Goal: Information Seeking & Learning: Learn about a topic

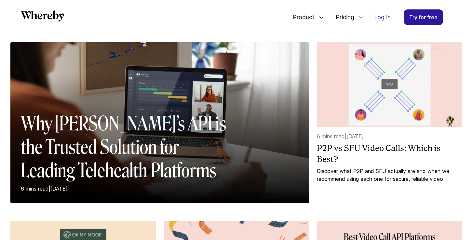
click at [169, 131] on h2 "Why [PERSON_NAME]’s API is the Trusted Solution for Leading Telehealth Platforms" at bounding box center [125, 147] width 209 height 70
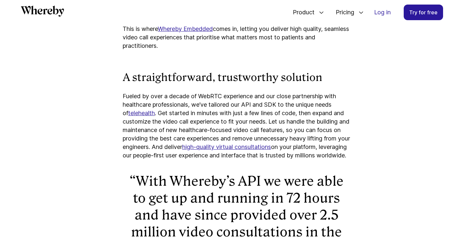
scroll to position [574, 0]
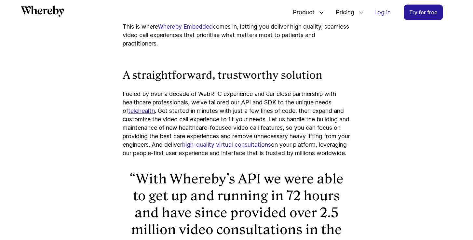
click at [270, 90] on p "Fueled by over a decade of WebRTC experience and our close partnership with hea…" at bounding box center [237, 124] width 228 height 68
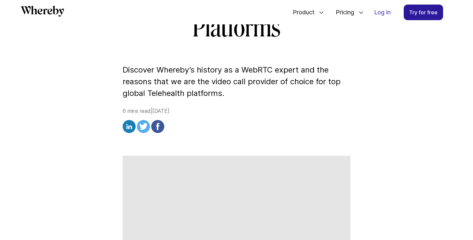
scroll to position [0, 0]
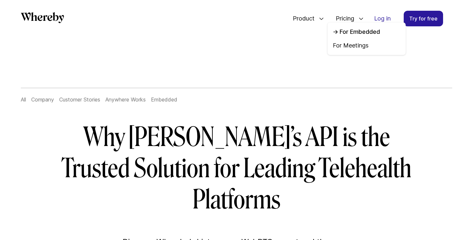
click at [352, 29] on link "For Embedded" at bounding box center [367, 32] width 68 height 8
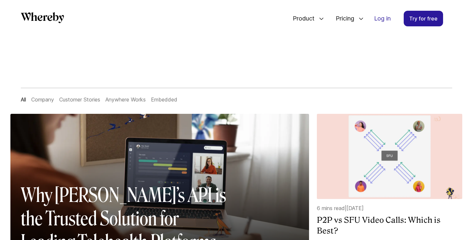
click at [44, 16] on icon "Whereby" at bounding box center [45, 18] width 5 height 6
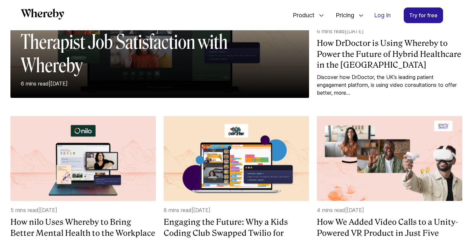
scroll to position [258, 0]
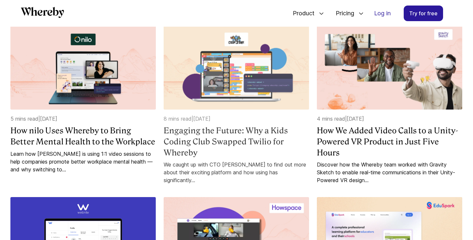
click at [212, 136] on h4 "Engaging the Future: Why a Kids Coding Club Swapped Twilio for Whereby" at bounding box center [236, 141] width 145 height 33
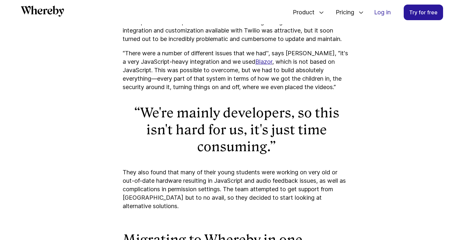
scroll to position [1220, 0]
click at [255, 58] on u "Blazor" at bounding box center [263, 61] width 17 height 7
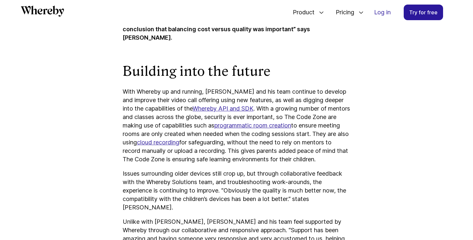
scroll to position [1875, 0]
click at [204, 105] on u "Whereby API and SDK" at bounding box center [222, 108] width 61 height 7
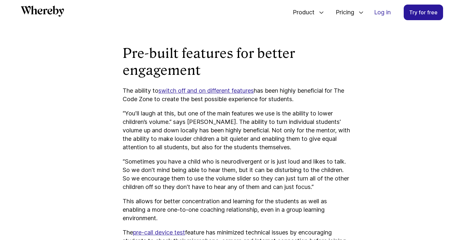
scroll to position [2103, 0]
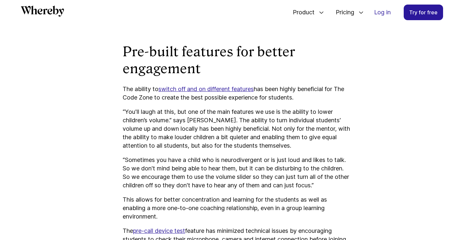
click at [240, 86] on u "switch off and on different features" at bounding box center [205, 89] width 95 height 7
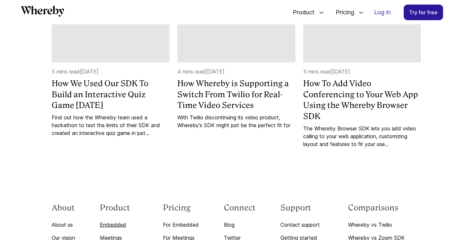
scroll to position [3081, 0]
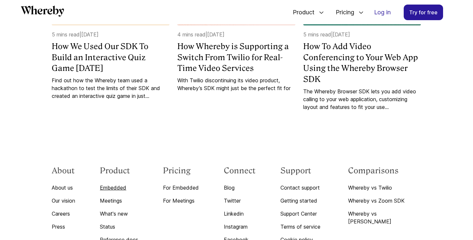
click at [124, 184] on link "Embedded" at bounding box center [119, 188] width 38 height 8
